Goal: Task Accomplishment & Management: Manage account settings

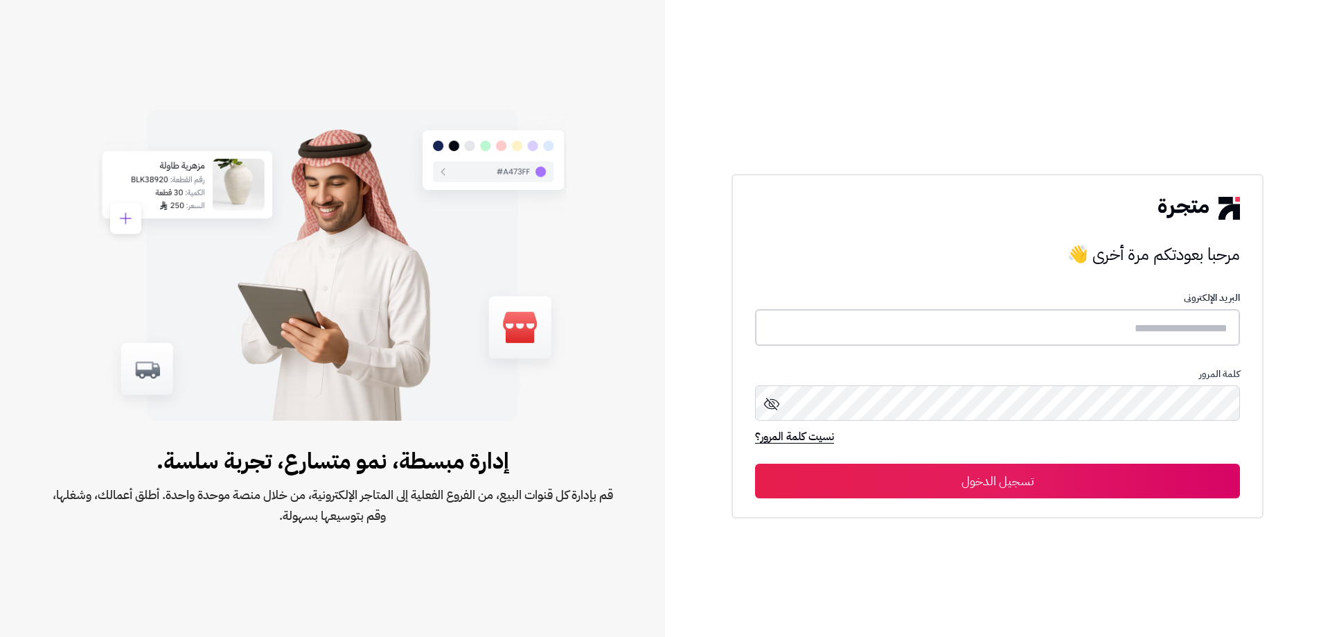
type input "**********"
click at [1091, 486] on button "تسجيل الدخول" at bounding box center [997, 480] width 485 height 35
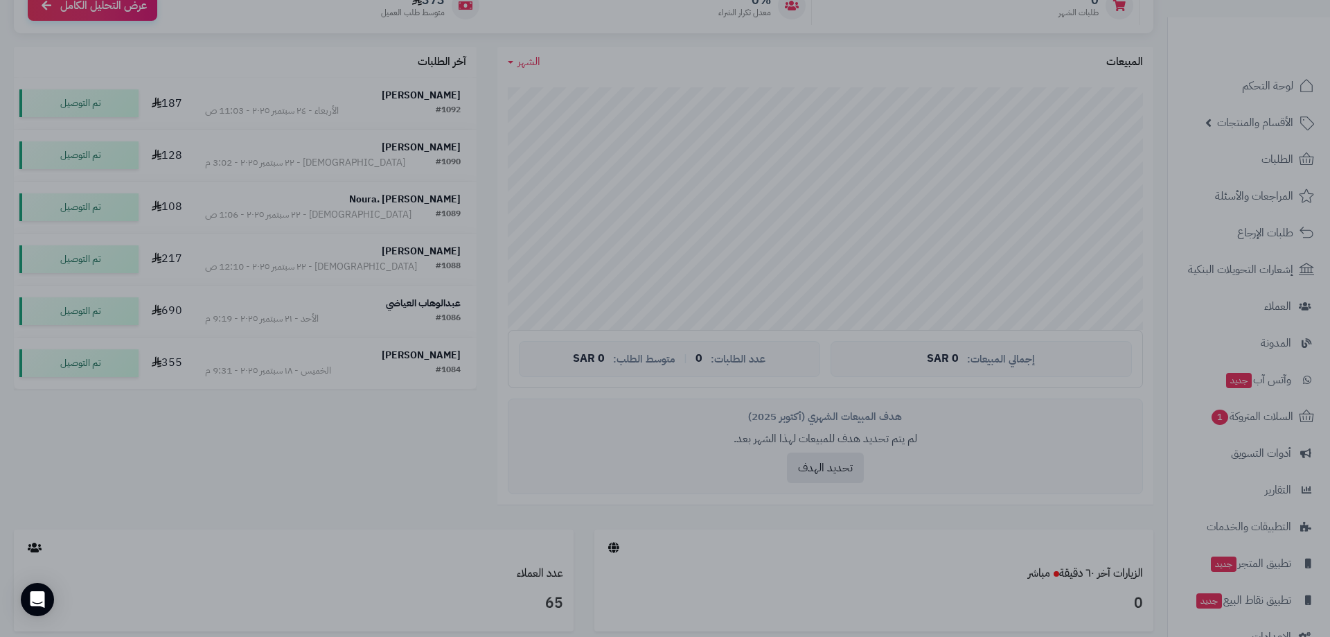
click at [322, 457] on div at bounding box center [665, 318] width 1330 height 637
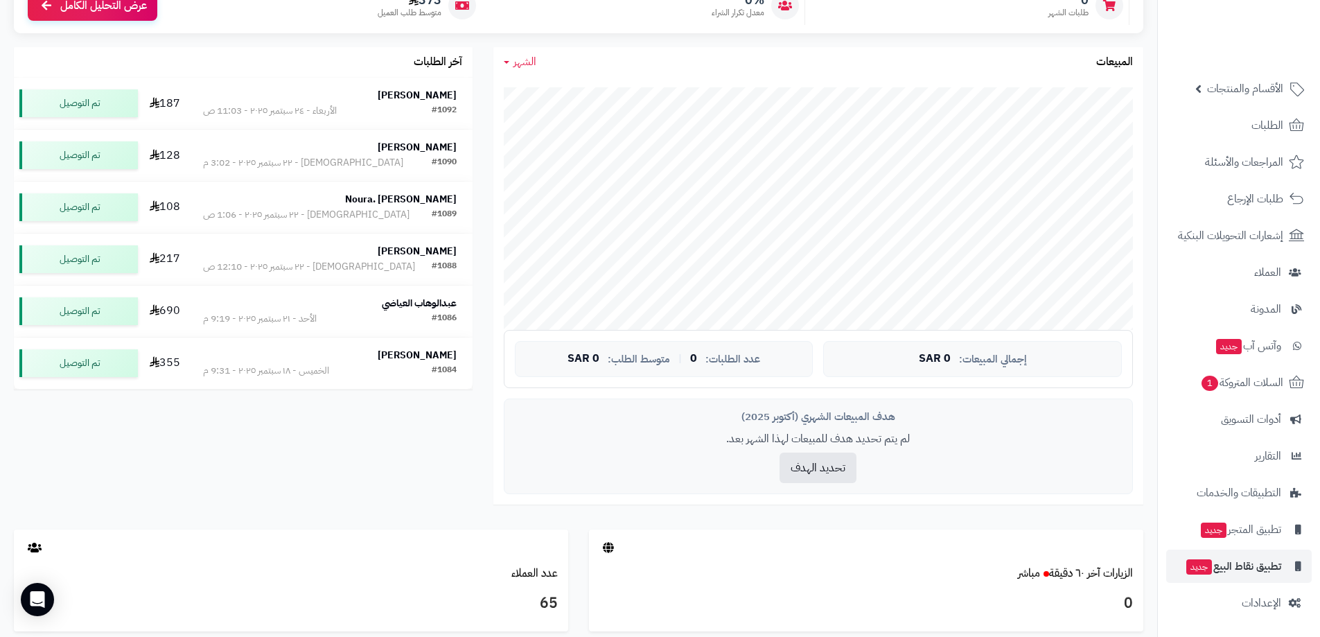
scroll to position [346, 0]
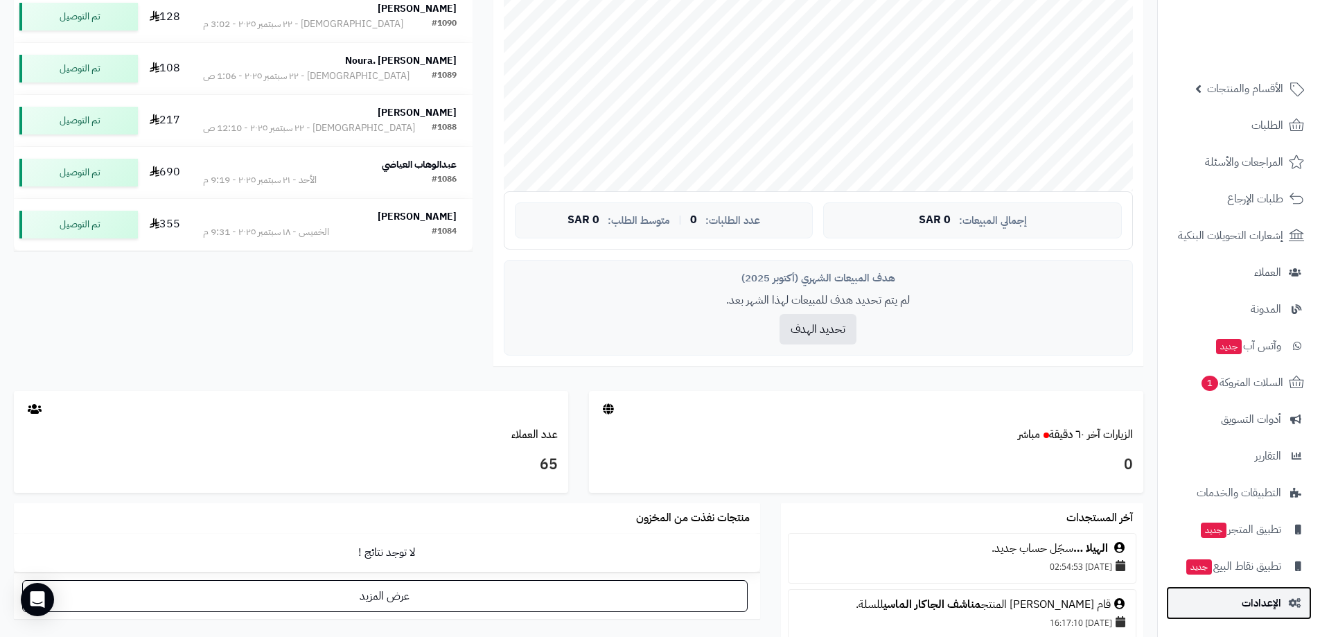
click at [1266, 609] on span "الإعدادات" at bounding box center [1260, 602] width 39 height 19
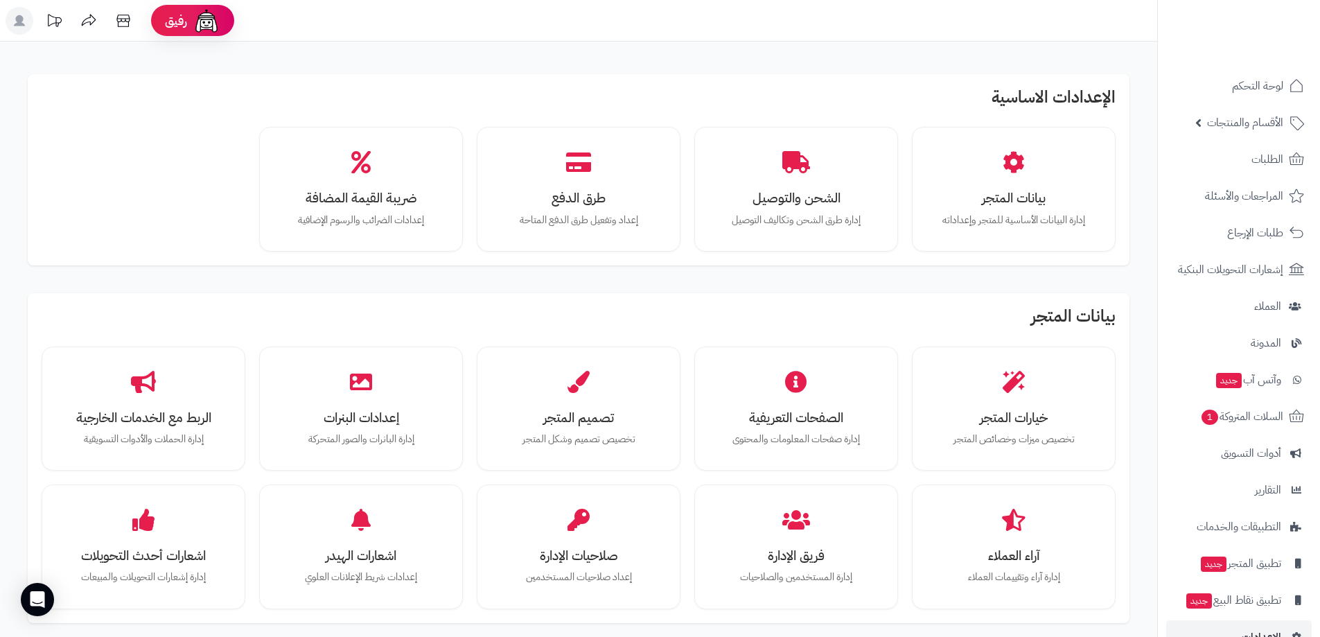
scroll to position [139, 0]
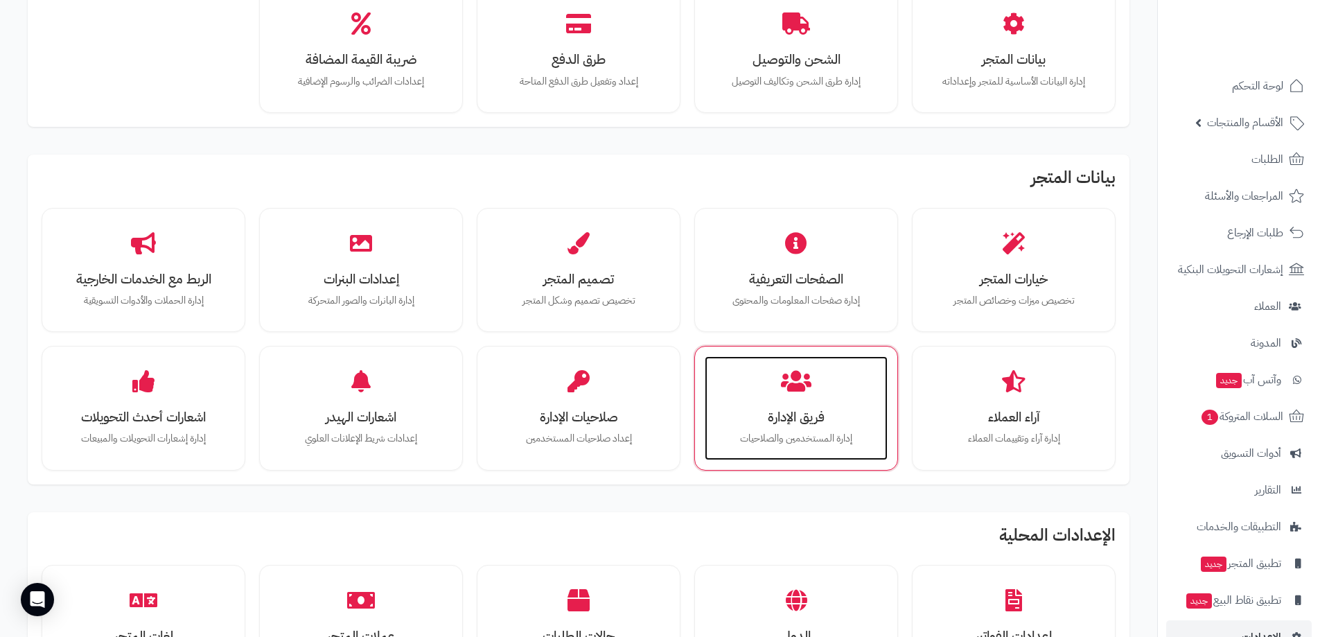
click at [796, 413] on h3 "فريق الإدارة" at bounding box center [795, 416] width 155 height 15
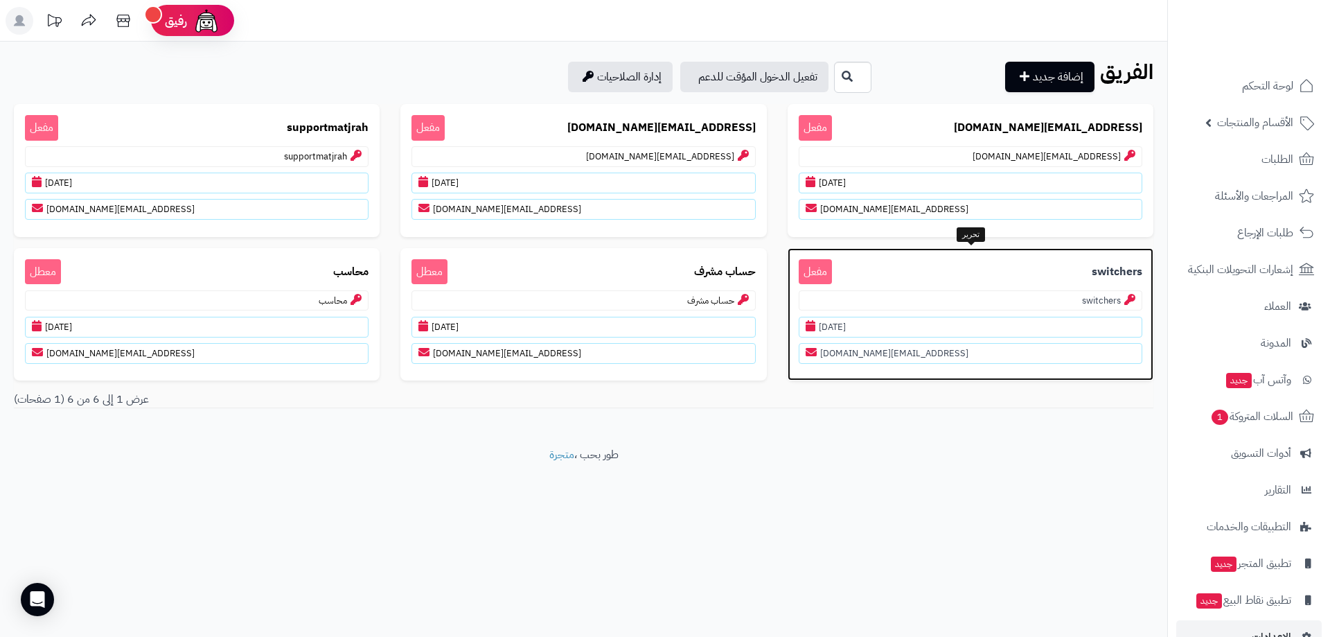
click at [817, 273] on span "مفعل" at bounding box center [815, 272] width 33 height 26
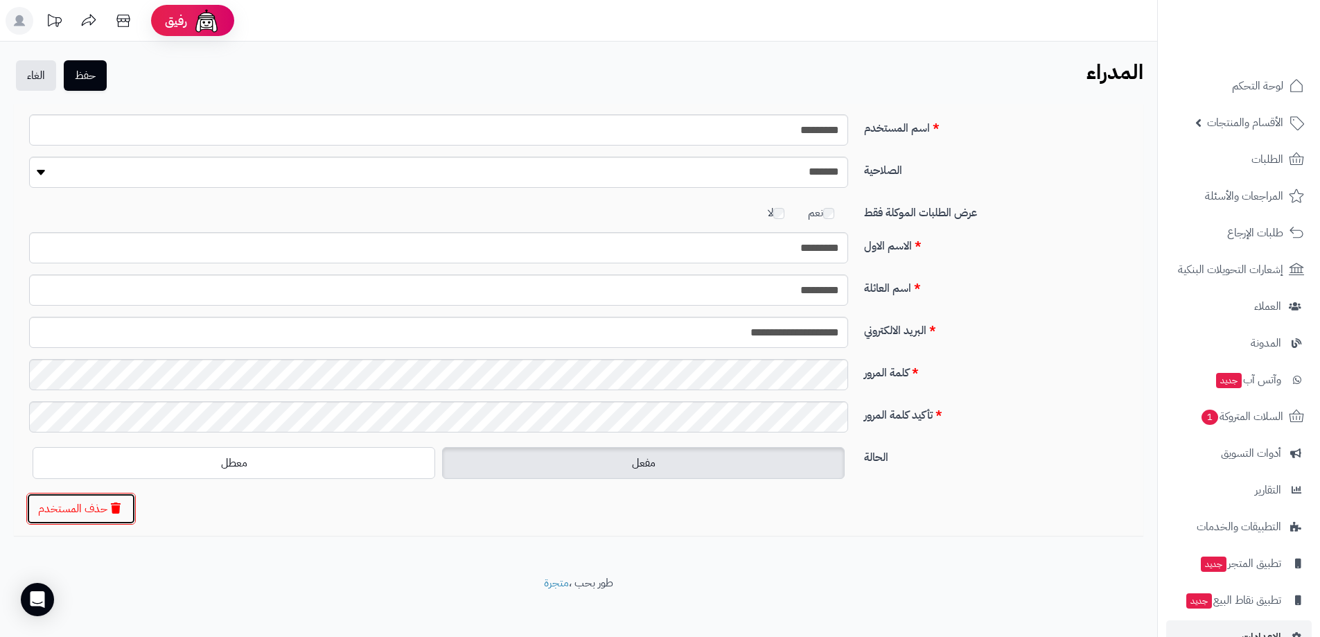
click at [82, 505] on button "حذف المستخدم" at bounding box center [80, 509] width 109 height 32
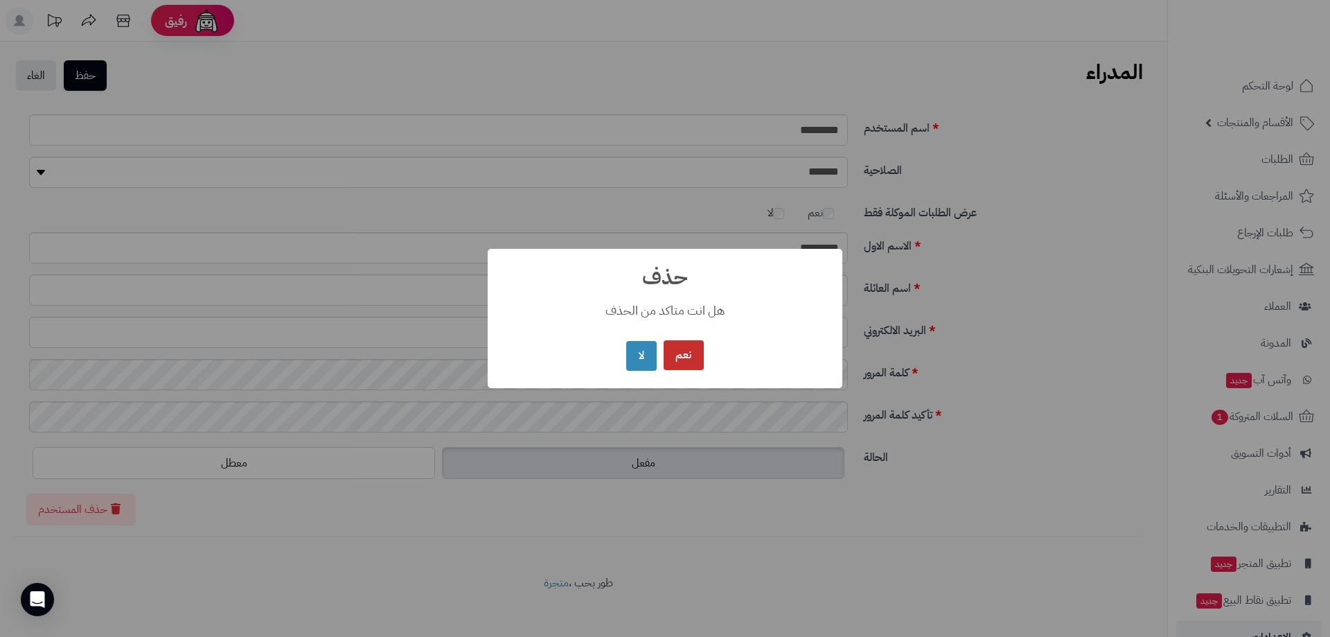
click at [693, 352] on button "نعم" at bounding box center [684, 355] width 40 height 30
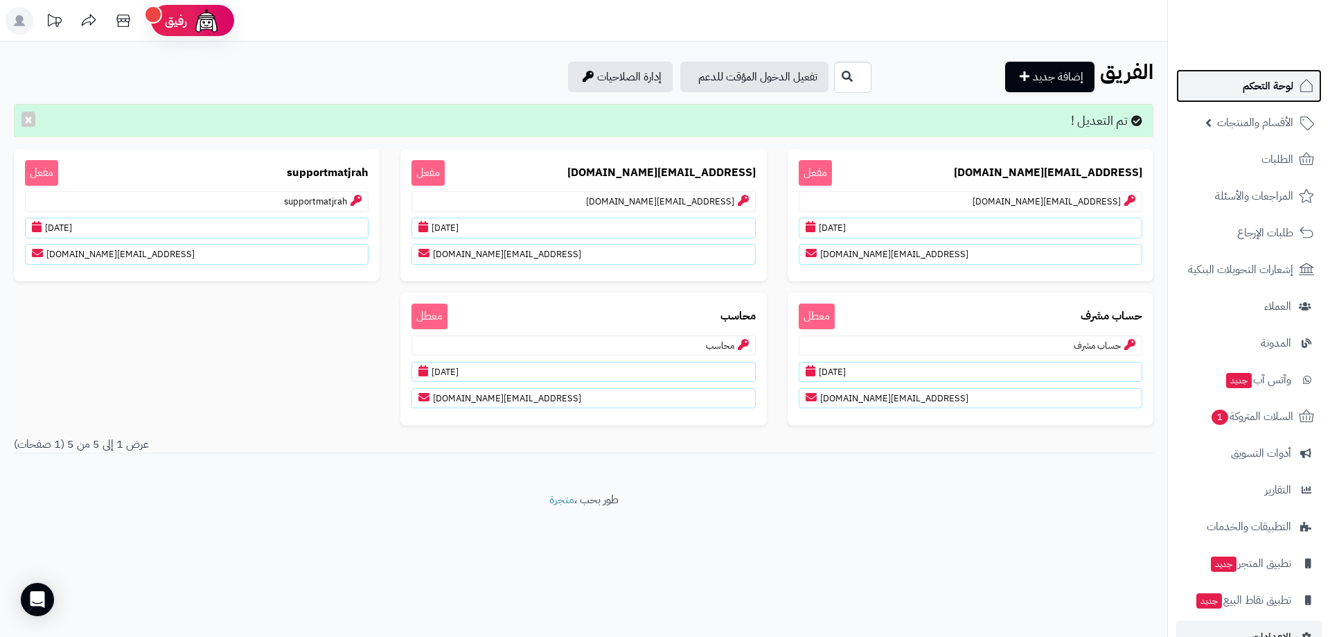
click at [1271, 89] on span "لوحة التحكم" at bounding box center [1268, 85] width 51 height 19
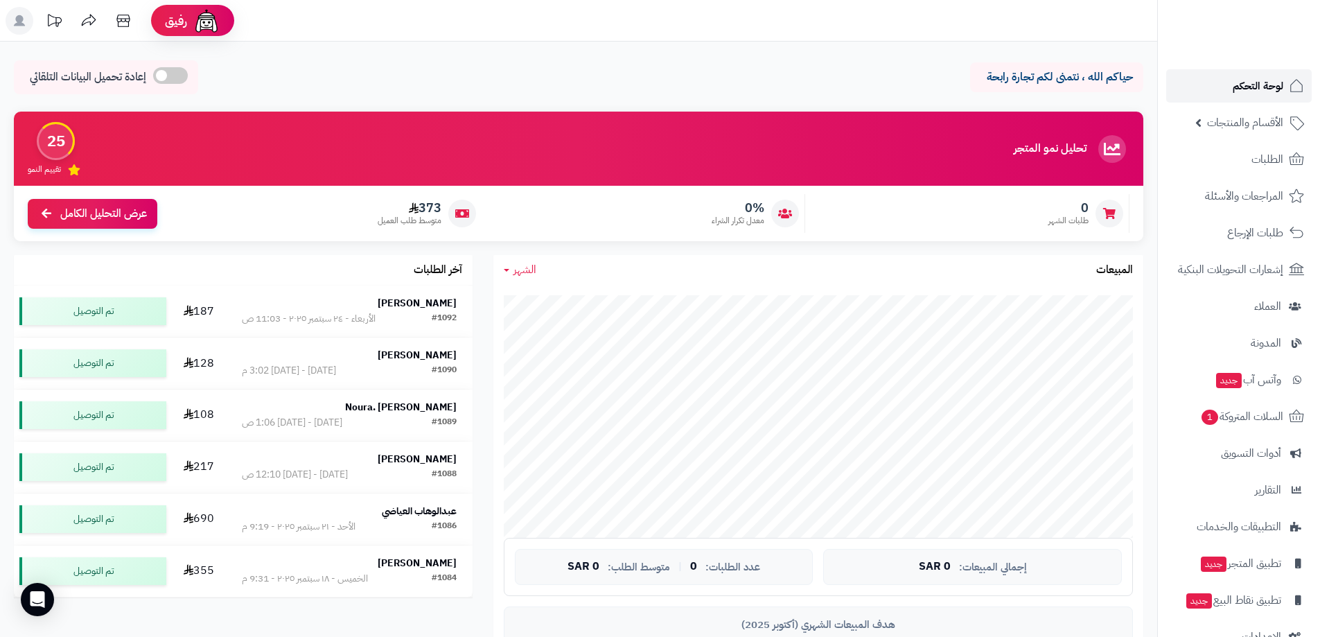
click at [1251, 85] on span "لوحة التحكم" at bounding box center [1257, 85] width 51 height 19
